Goal: Information Seeking & Learning: Learn about a topic

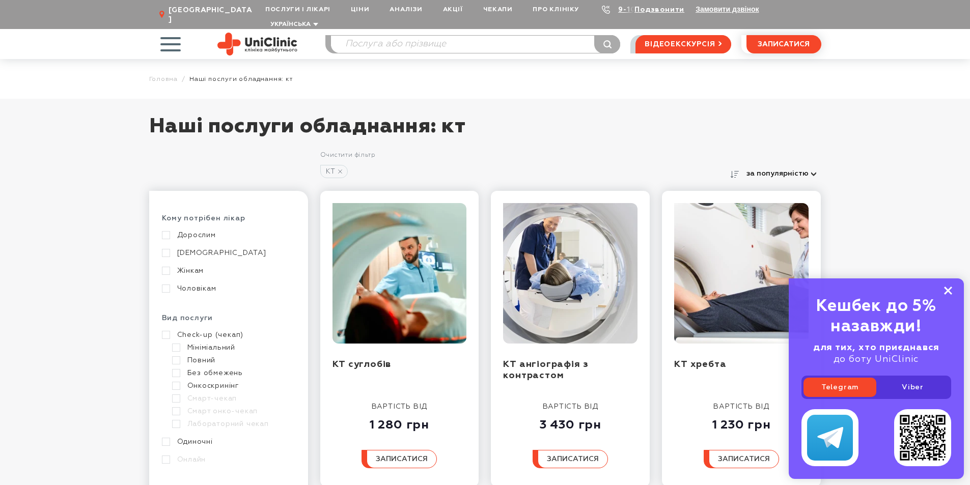
click at [948, 292] on rect at bounding box center [948, 291] width 8 height 8
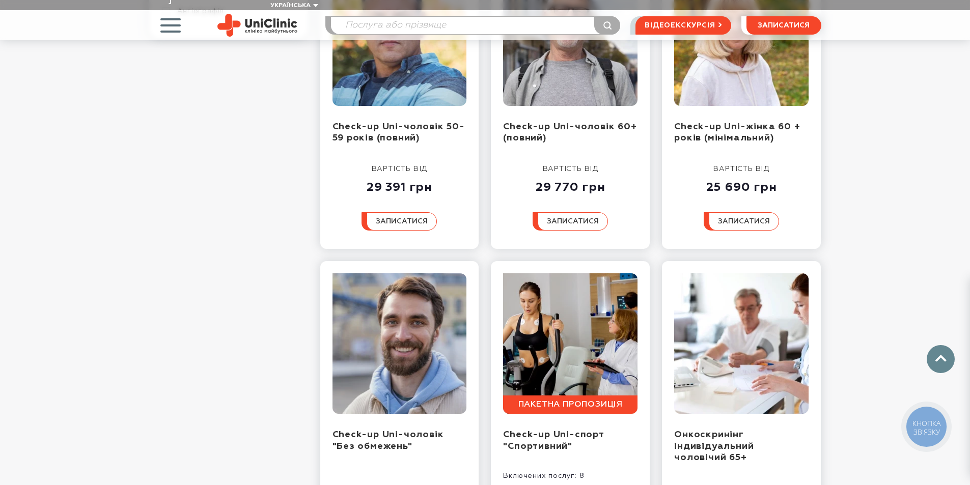
scroll to position [1018, 0]
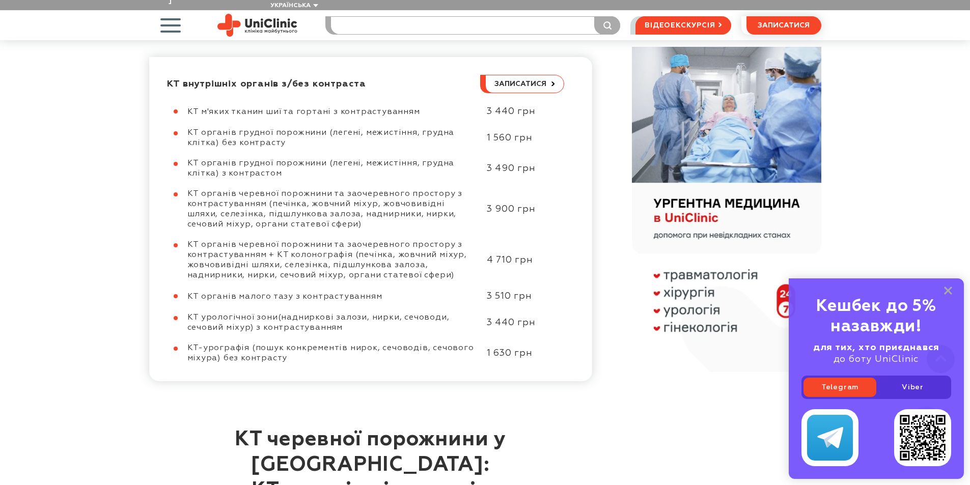
scroll to position [489, 0]
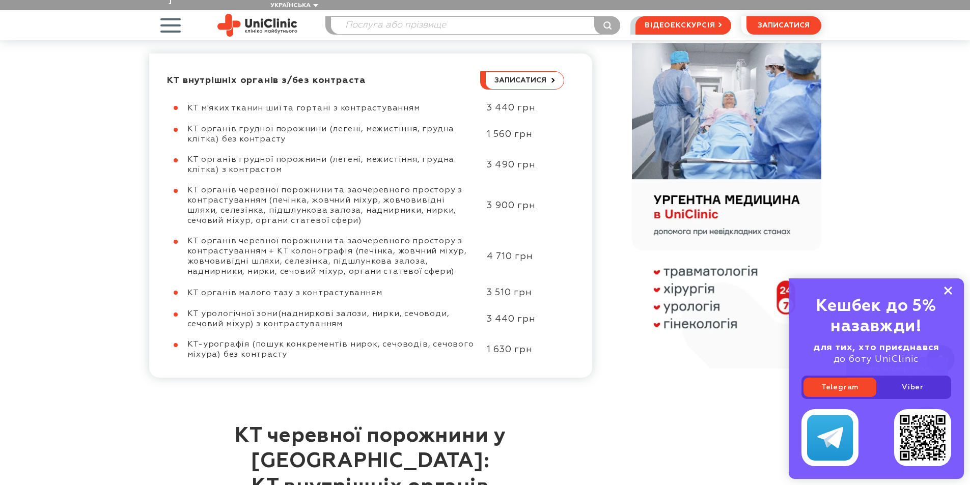
click at [949, 288] on icon at bounding box center [948, 291] width 8 height 9
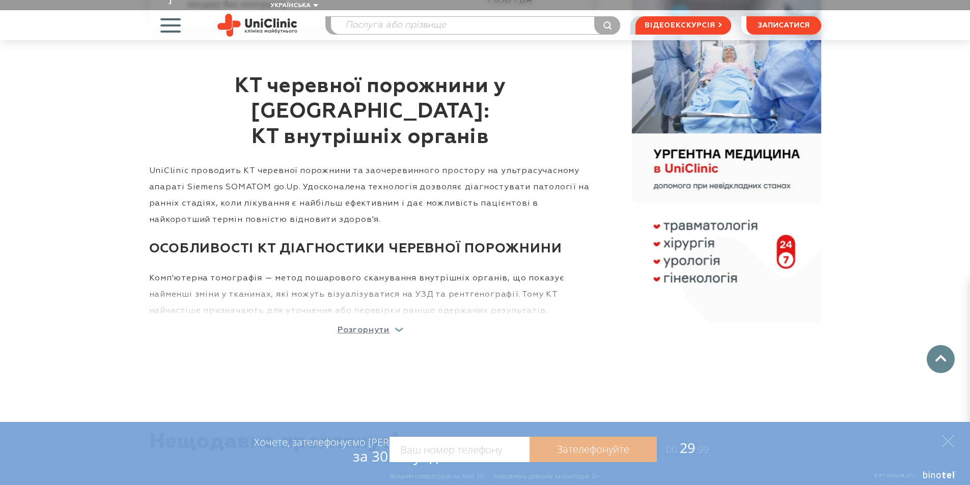
scroll to position [845, 0]
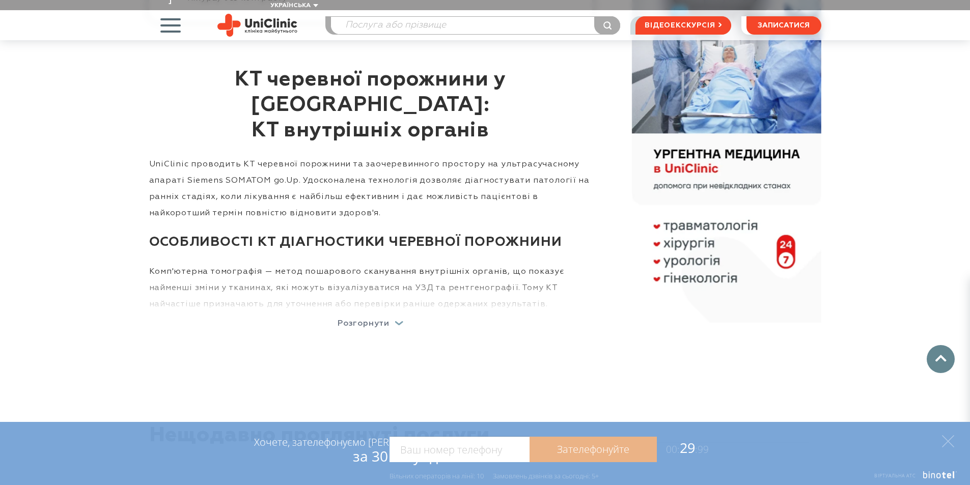
click at [374, 320] on p "Розгорнути" at bounding box center [363, 324] width 52 height 8
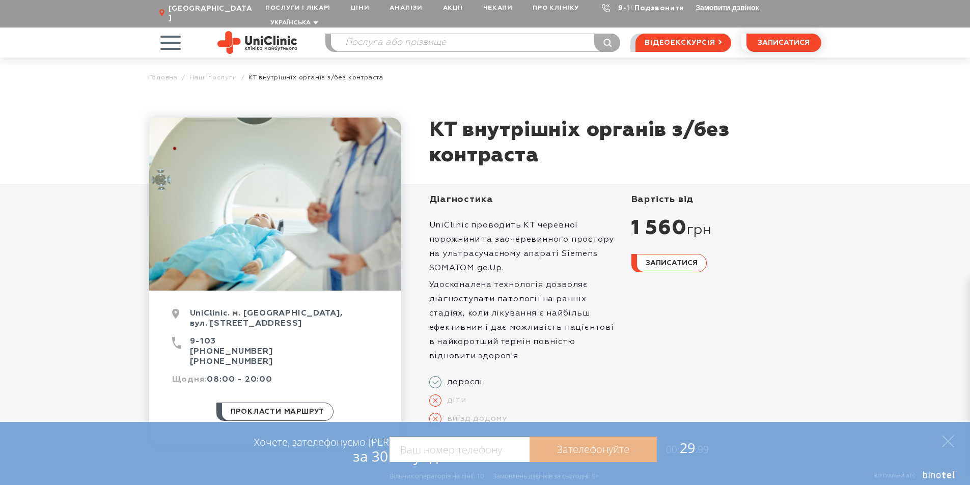
scroll to position [0, 0]
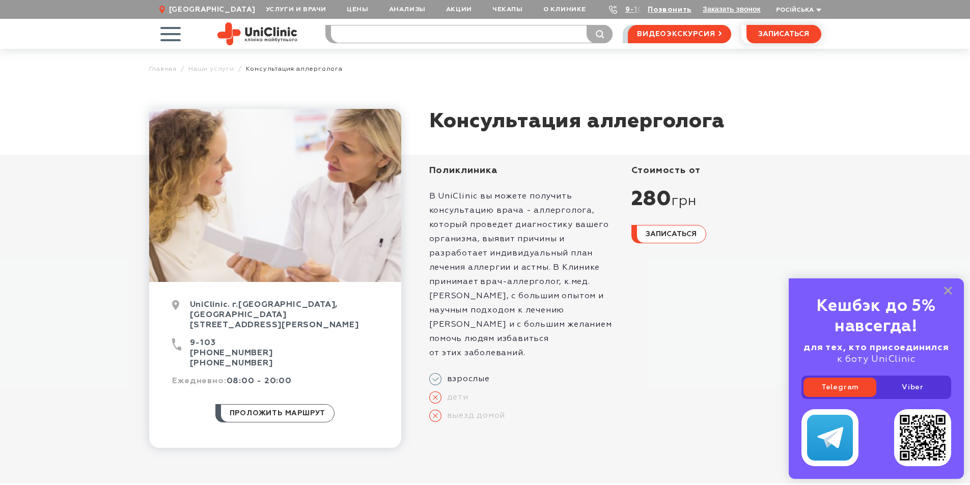
click at [364, 34] on input "search" at bounding box center [471, 33] width 281 height 17
click at [174, 31] on span "button" at bounding box center [170, 34] width 42 height 42
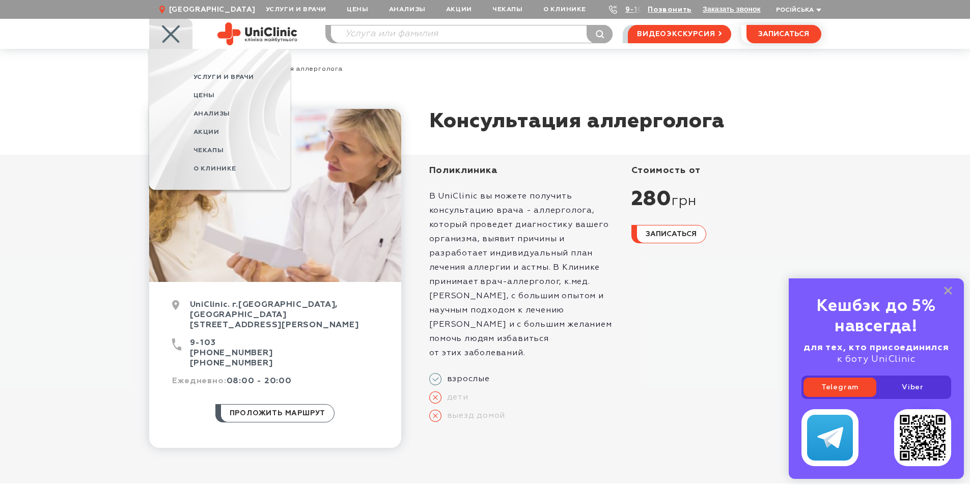
click at [471, 225] on p "В UniClinic вы можете получить консультацию врача - аллерголога, который провед…" at bounding box center [524, 274] width 190 height 171
